Goal: Check status: Check status

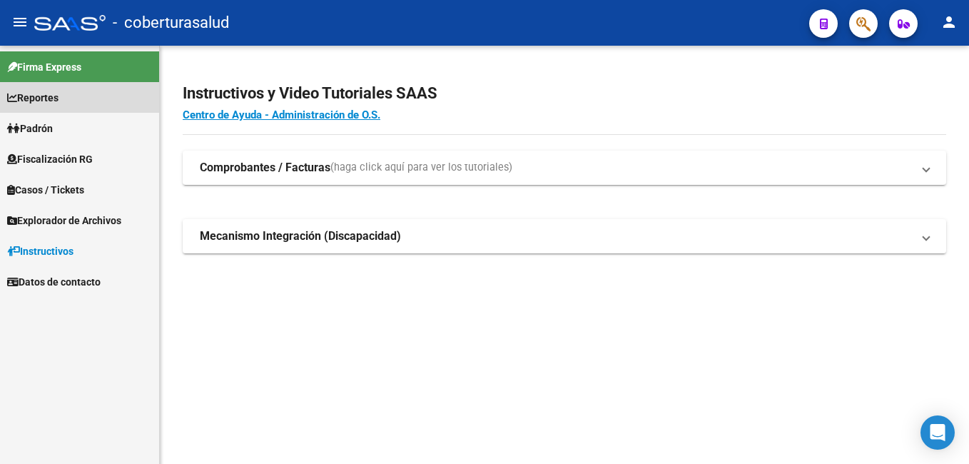
click at [53, 99] on span "Reportes" at bounding box center [32, 98] width 51 height 16
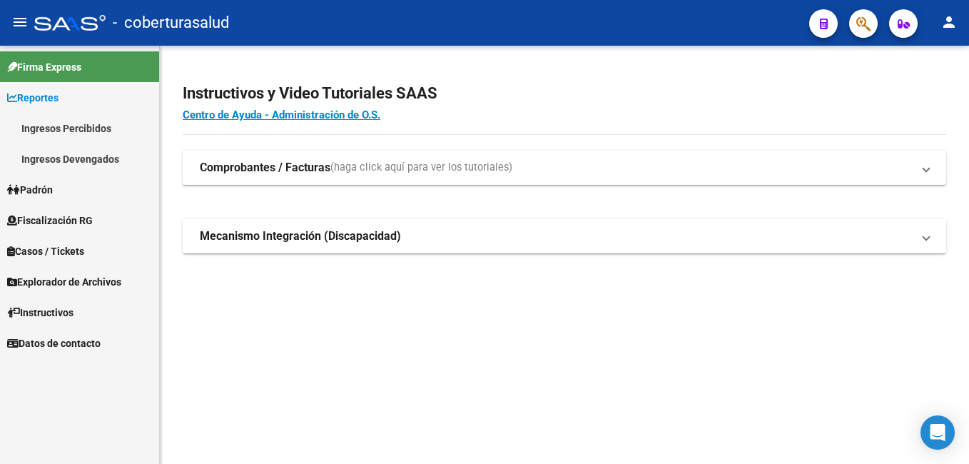
click at [79, 155] on link "Ingresos Devengados" at bounding box center [79, 158] width 159 height 31
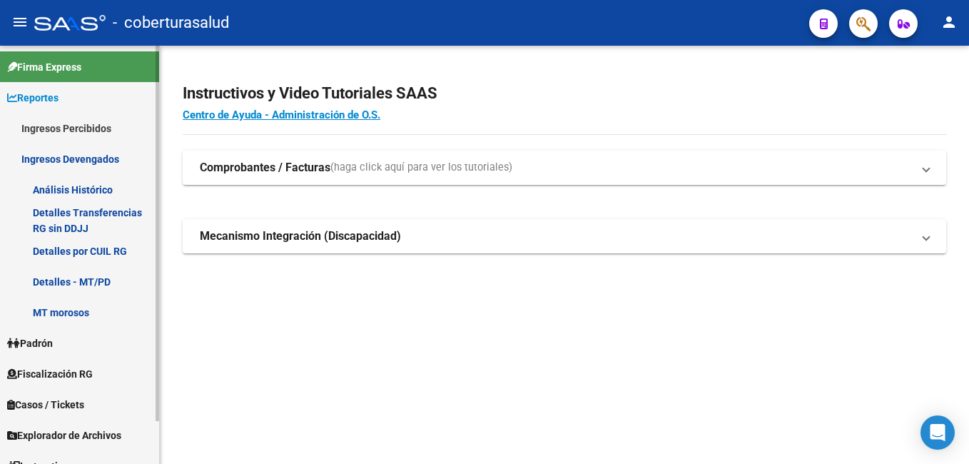
click at [122, 251] on link "Detalles por CUIL RG" at bounding box center [79, 251] width 159 height 31
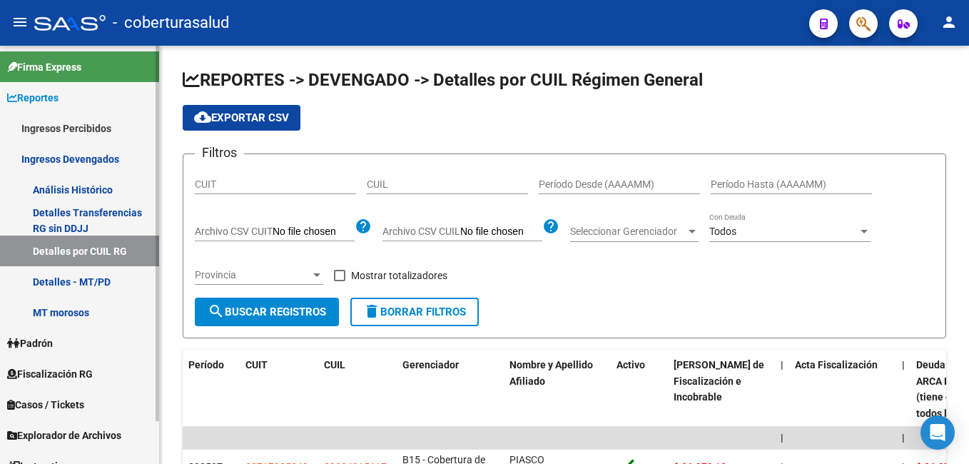
click at [111, 216] on link "Detalles Transferencias RG sin DDJJ" at bounding box center [79, 220] width 159 height 31
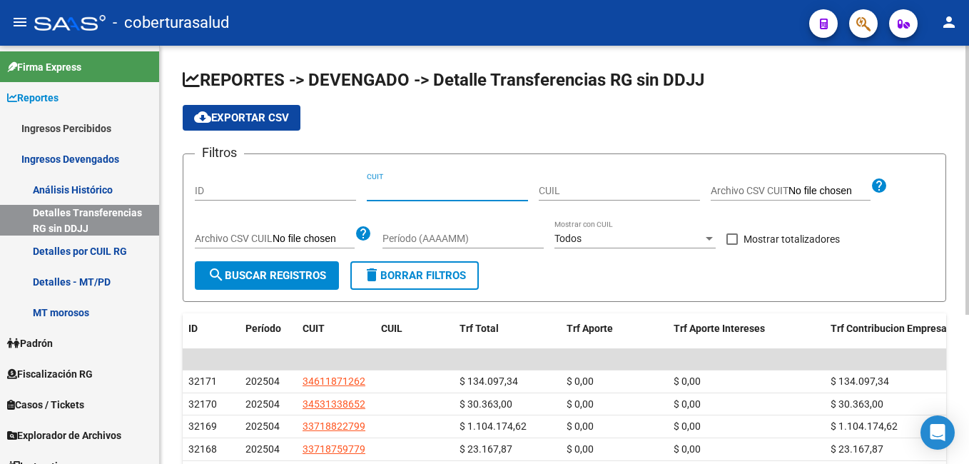
click at [440, 192] on input "CUIT" at bounding box center [447, 191] width 161 height 12
paste input "23-32646525-9"
drag, startPoint x: 450, startPoint y: 190, endPoint x: 351, endPoint y: 190, distance: 99.2
click at [351, 190] on div "Filtros ID 23-32646525-9 CUIT CUIL Archivo CSV CUIT help Archivo CSV CUIL help …" at bounding box center [565, 214] width 740 height 96
paste input
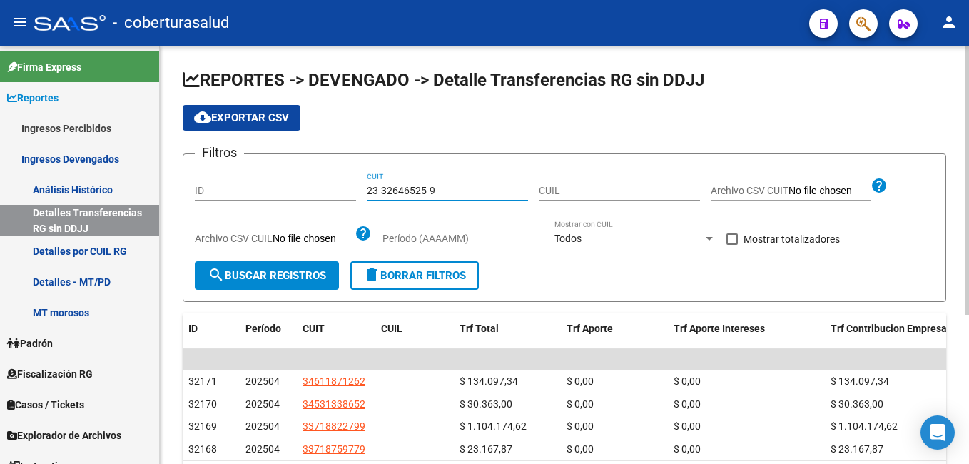
type input "23-32646525-9"
click at [308, 276] on span "search Buscar Registros" at bounding box center [267, 275] width 119 height 13
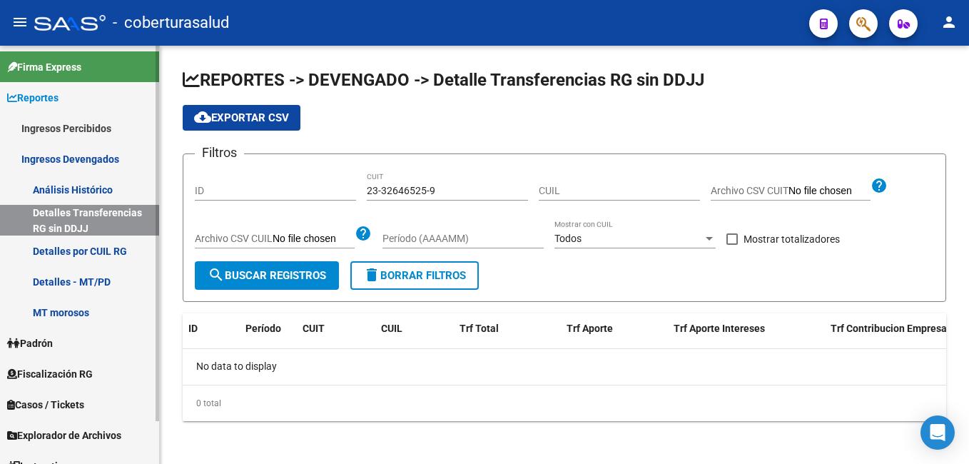
click at [111, 253] on link "Detalles por CUIL RG" at bounding box center [79, 251] width 159 height 31
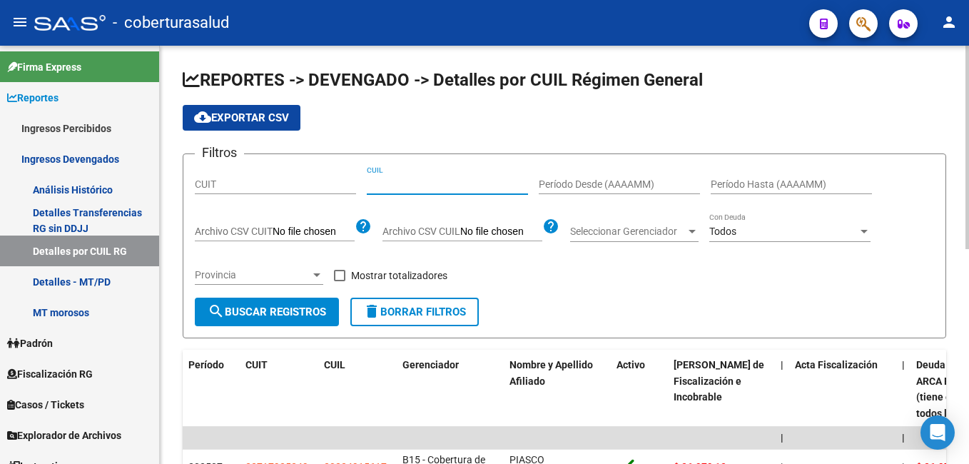
click at [371, 188] on input "CUIL" at bounding box center [447, 184] width 161 height 12
paste input "23-32646525-9"
type input "23-32646525-9"
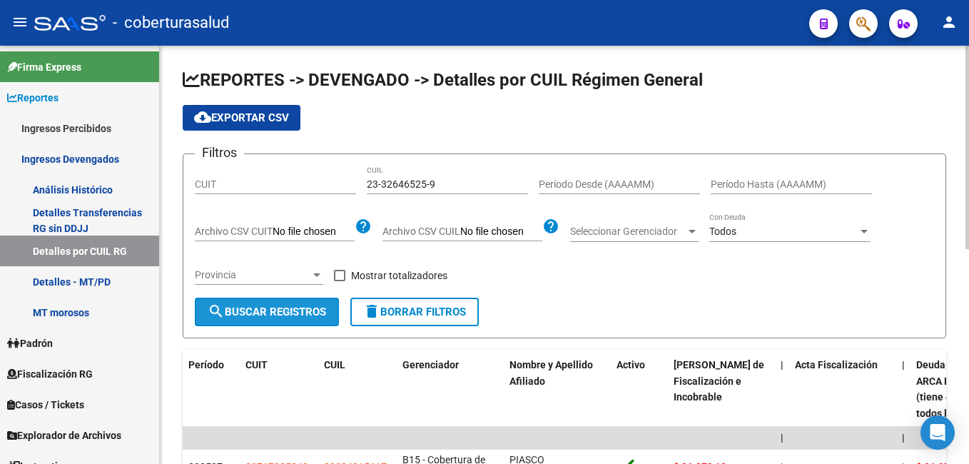
click at [281, 308] on span "search Buscar Registros" at bounding box center [267, 312] width 119 height 13
